Goal: Transaction & Acquisition: Purchase product/service

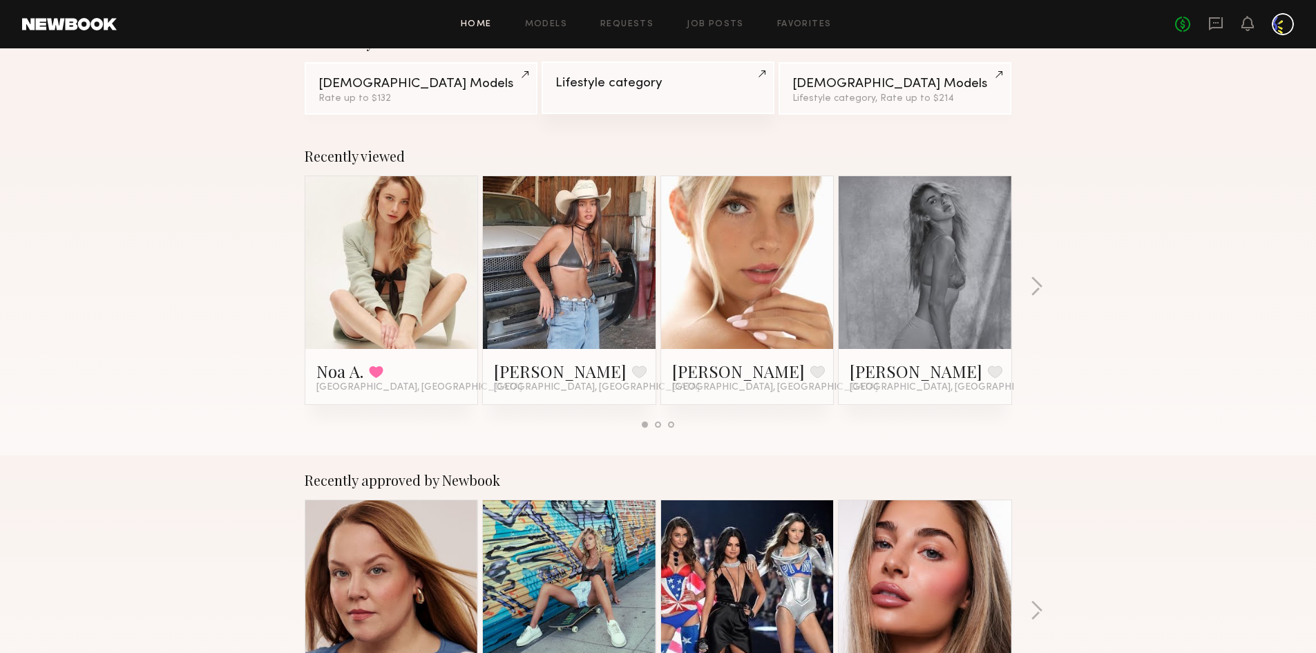
scroll to position [138, 0]
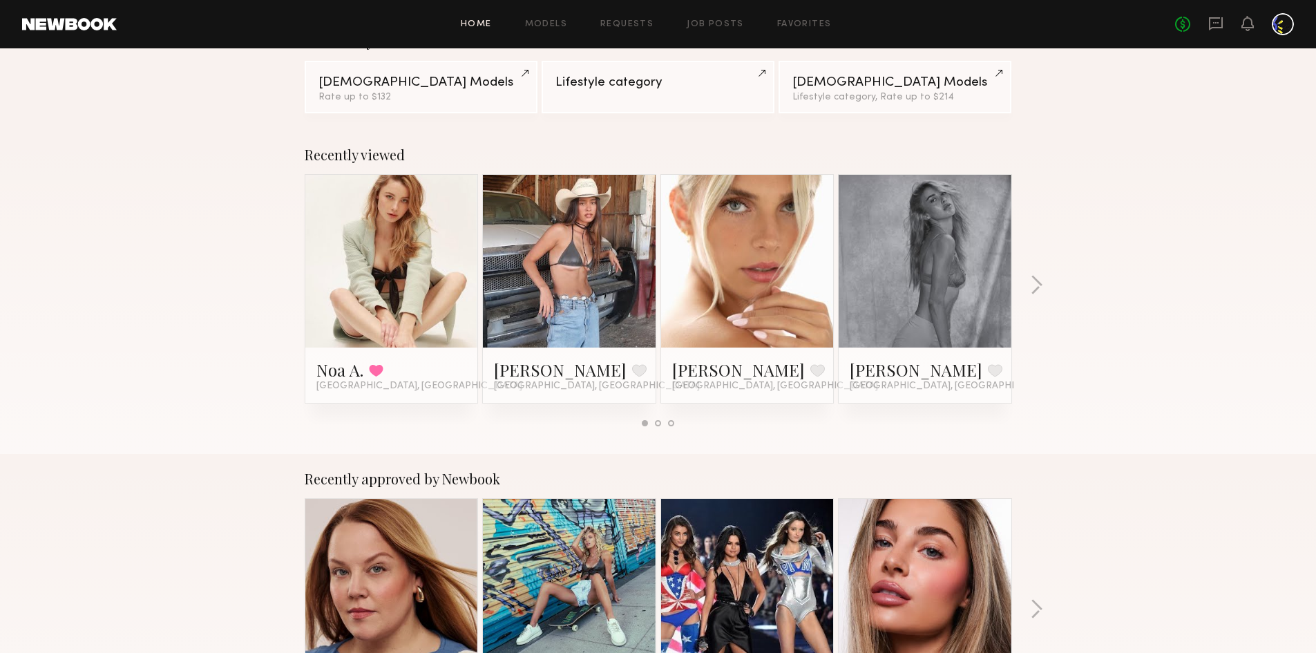
click at [418, 222] on link at bounding box center [391, 261] width 84 height 173
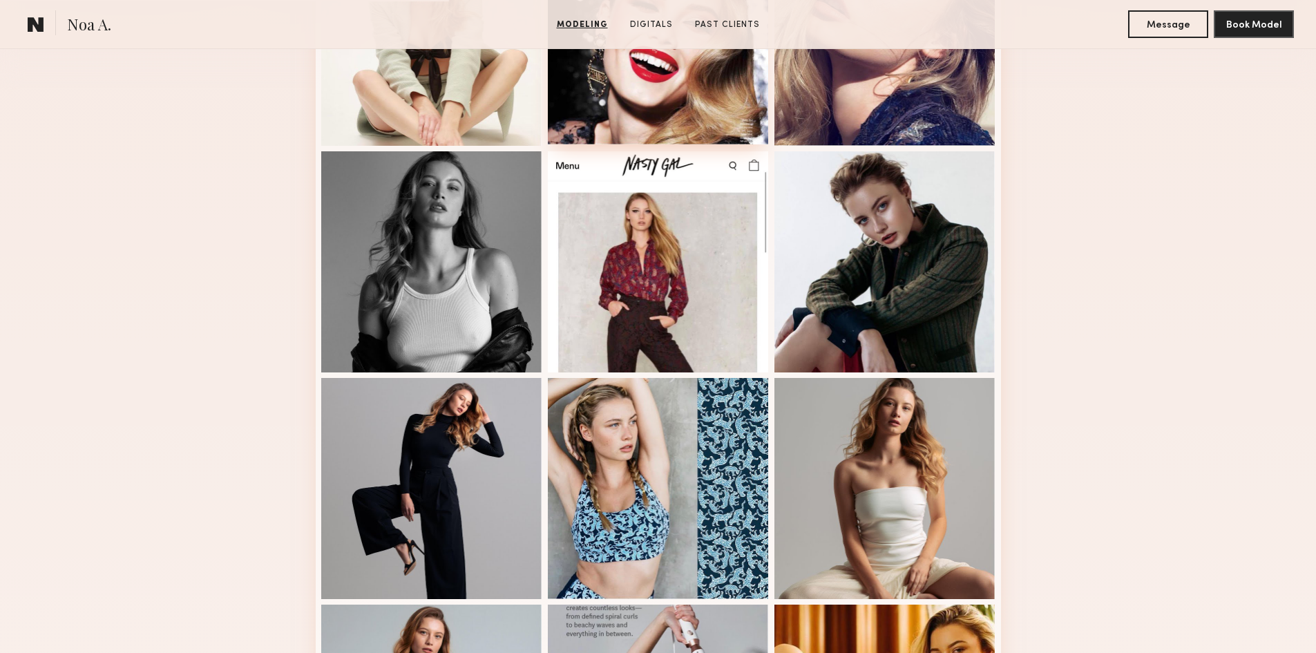
scroll to position [414, 0]
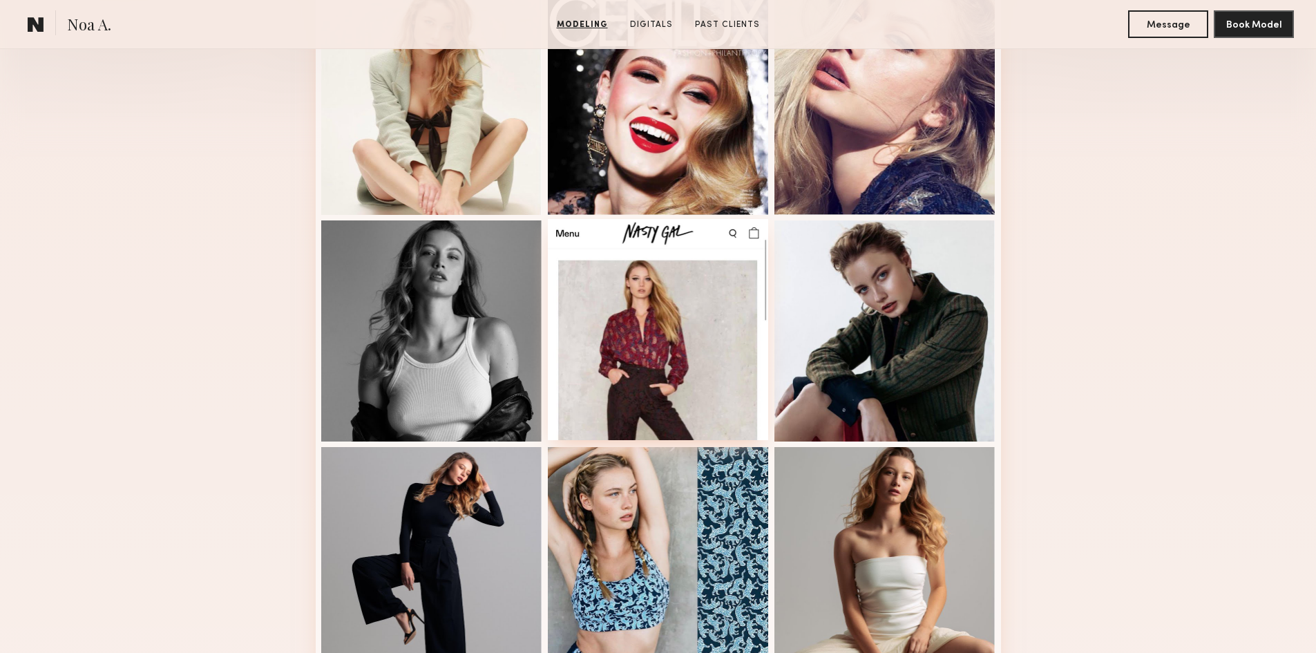
click at [684, 389] on div at bounding box center [658, 329] width 221 height 221
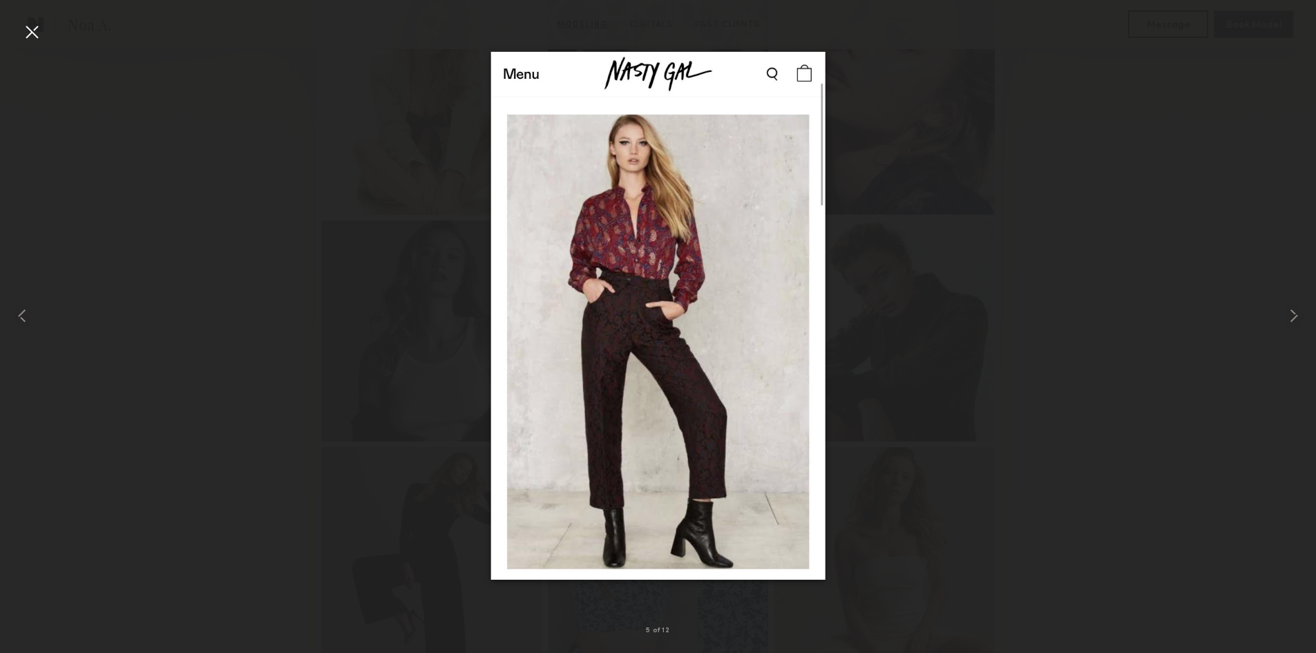
click at [30, 37] on div at bounding box center [32, 32] width 22 height 22
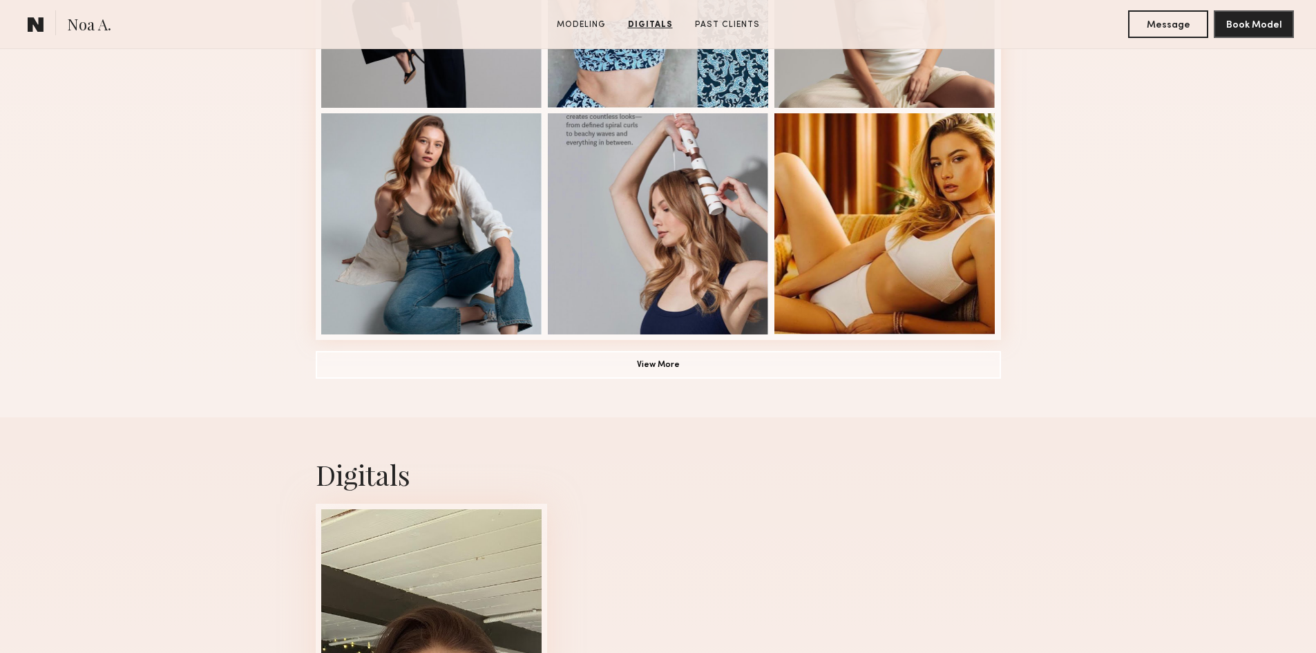
scroll to position [967, 0]
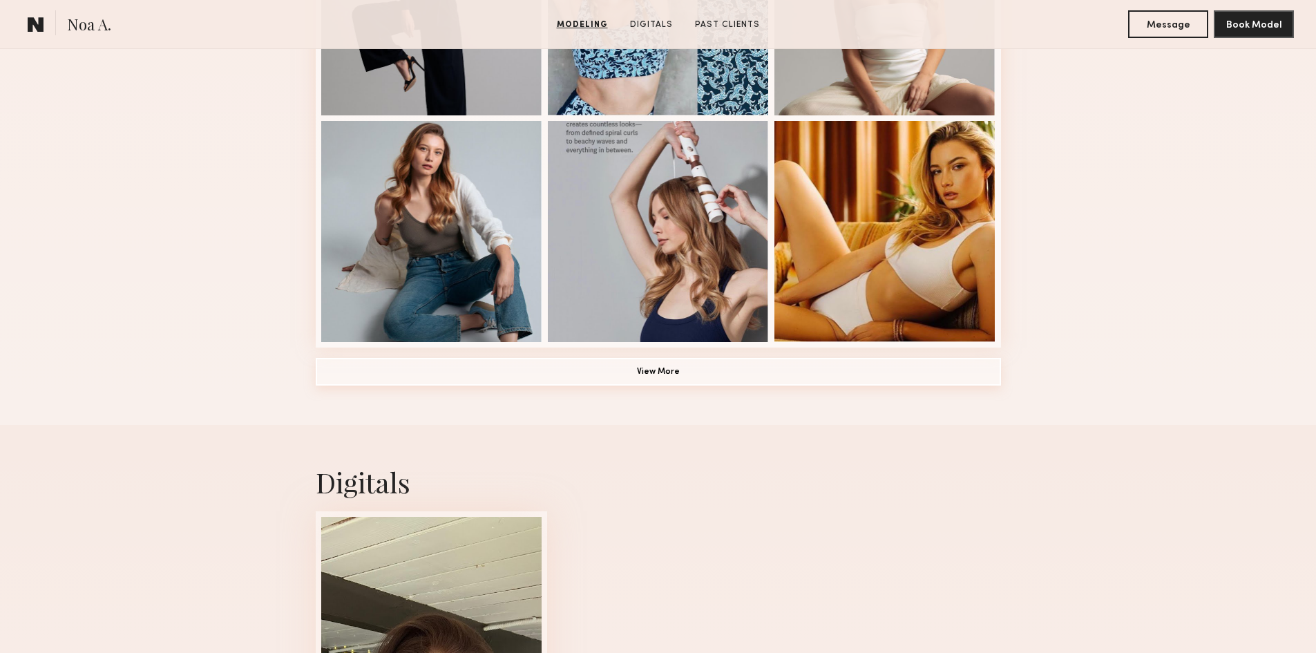
click at [739, 377] on button "View More" at bounding box center [658, 372] width 685 height 28
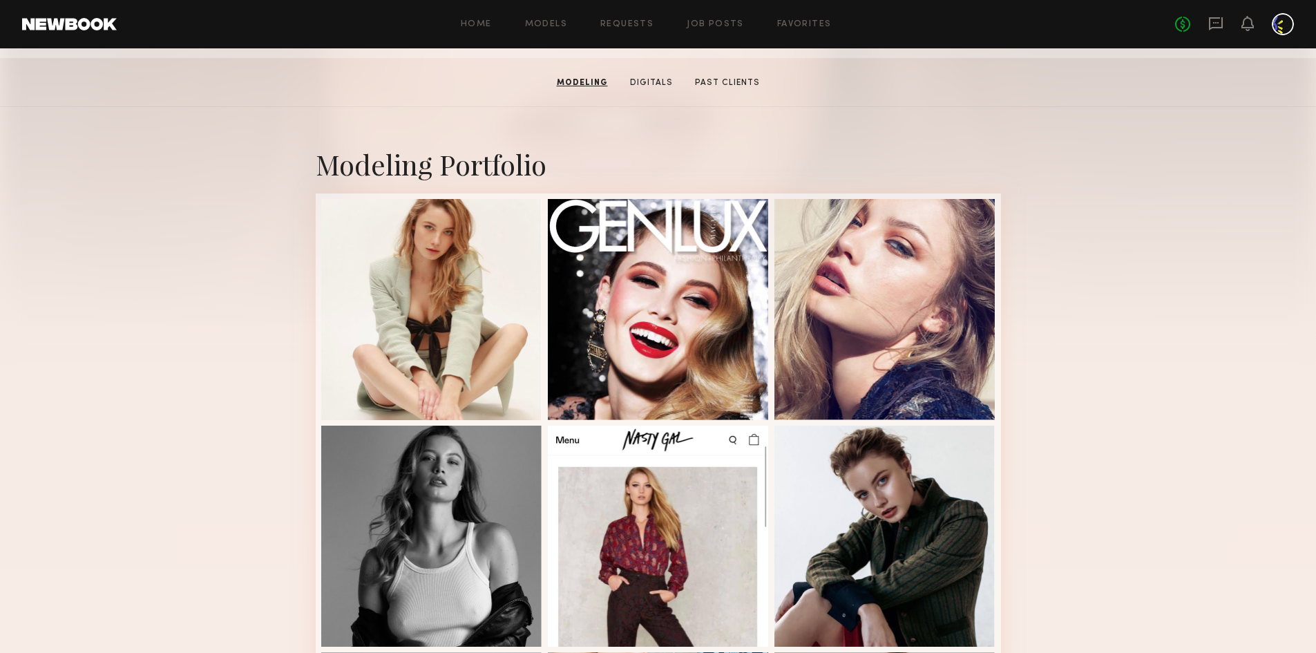
scroll to position [0, 0]
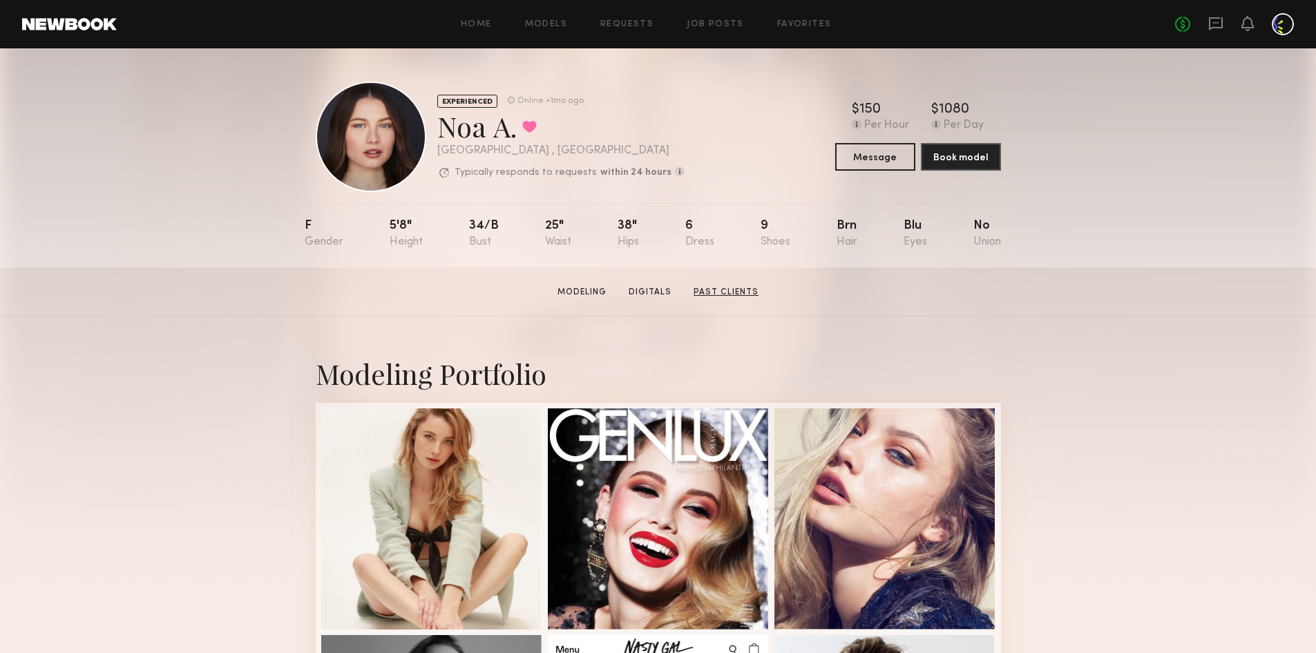
click at [729, 292] on link "Past Clients" at bounding box center [726, 292] width 76 height 12
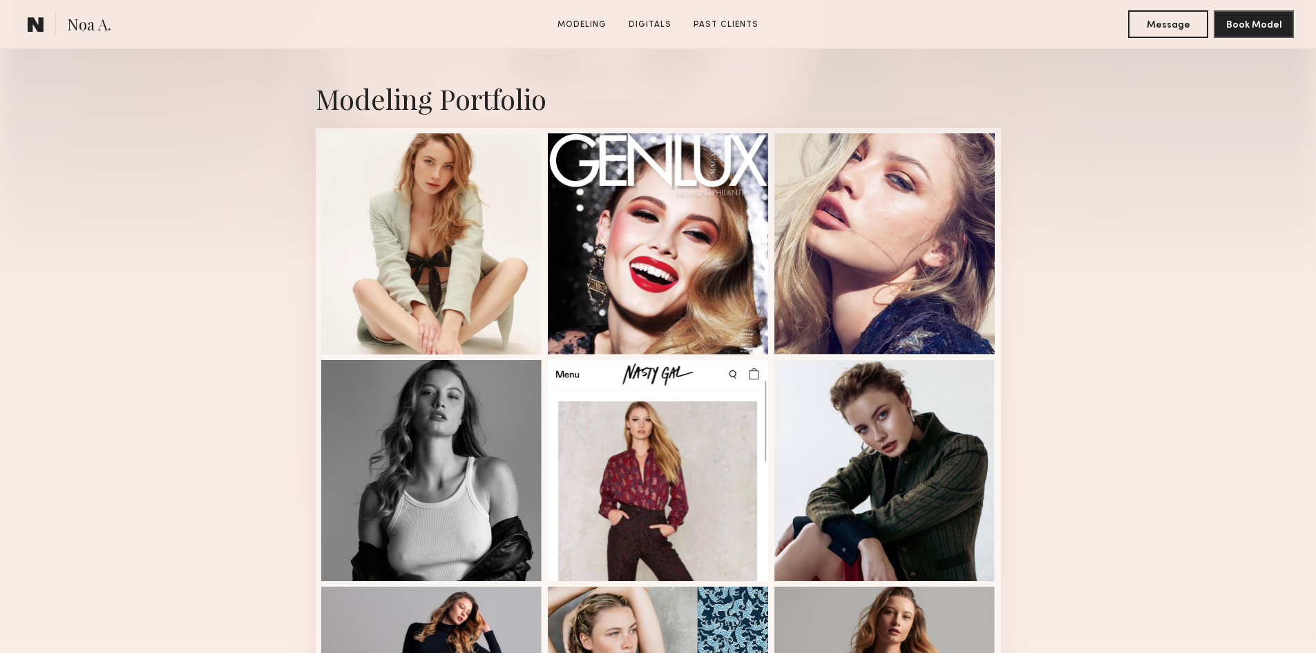
scroll to position [276, 0]
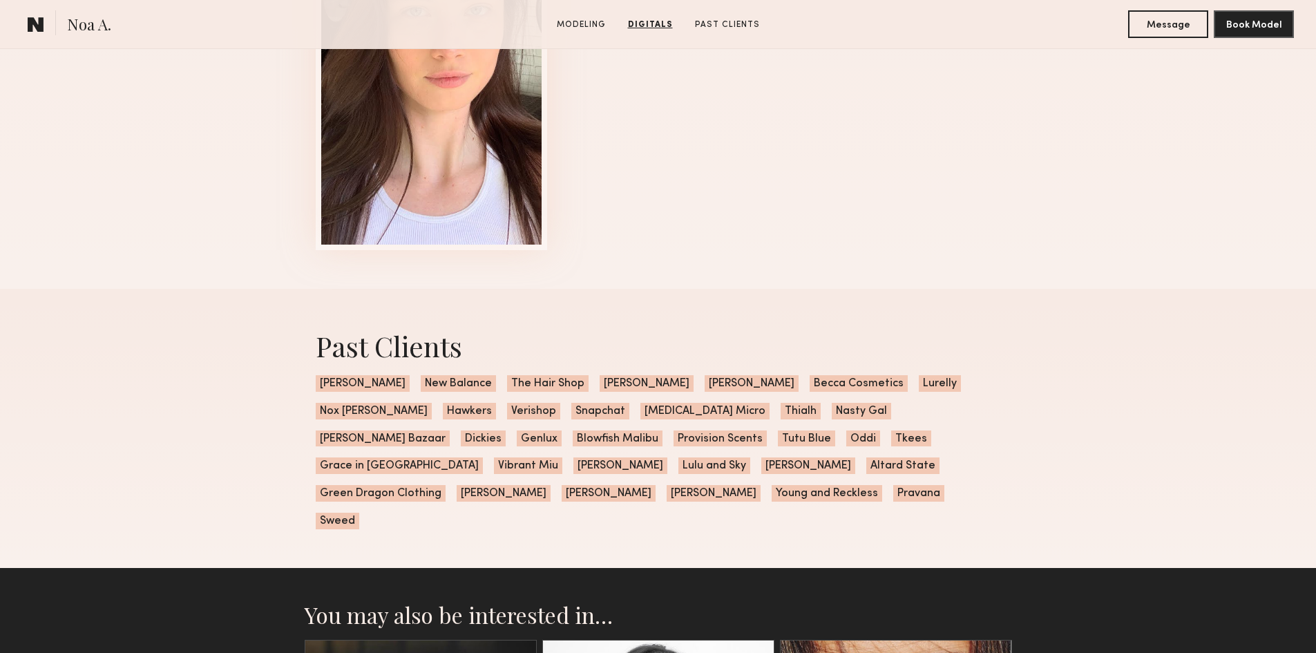
scroll to position [2555, 0]
